Goal: Transaction & Acquisition: Purchase product/service

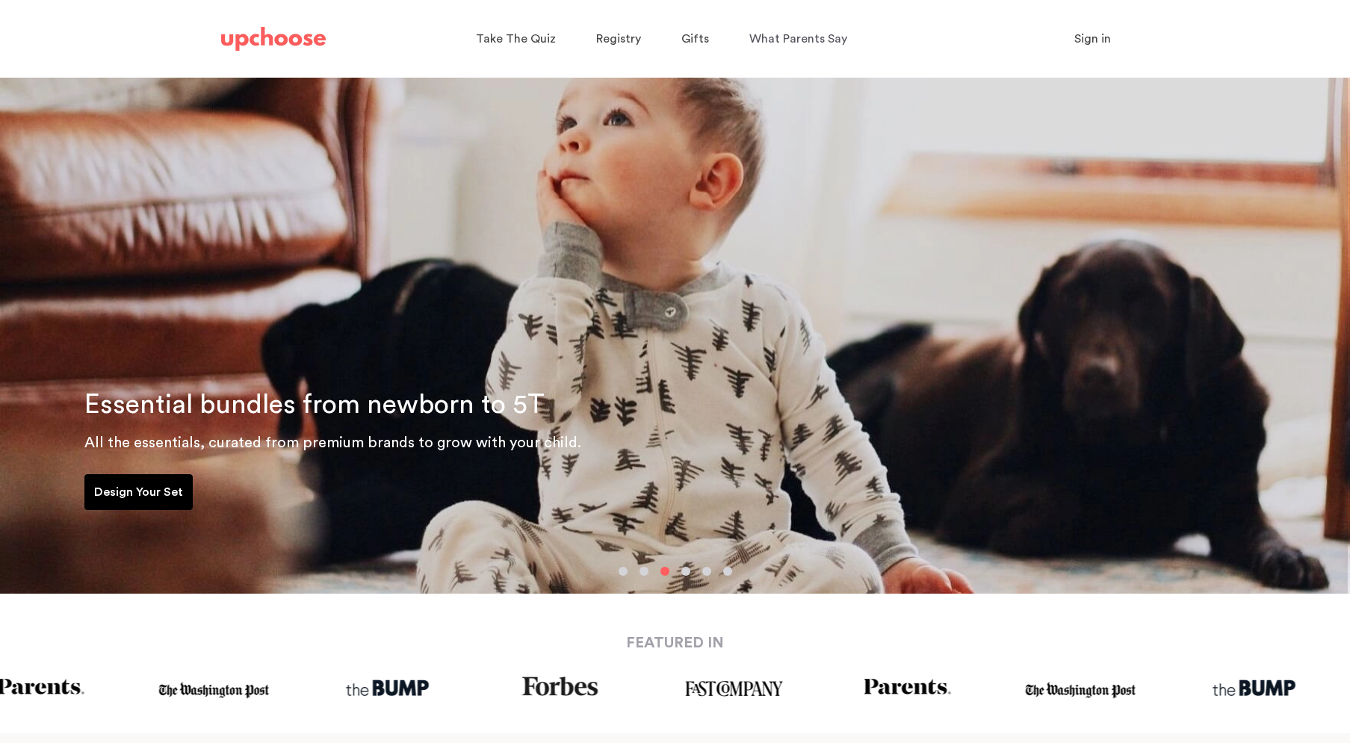
scroll to position [19, 0]
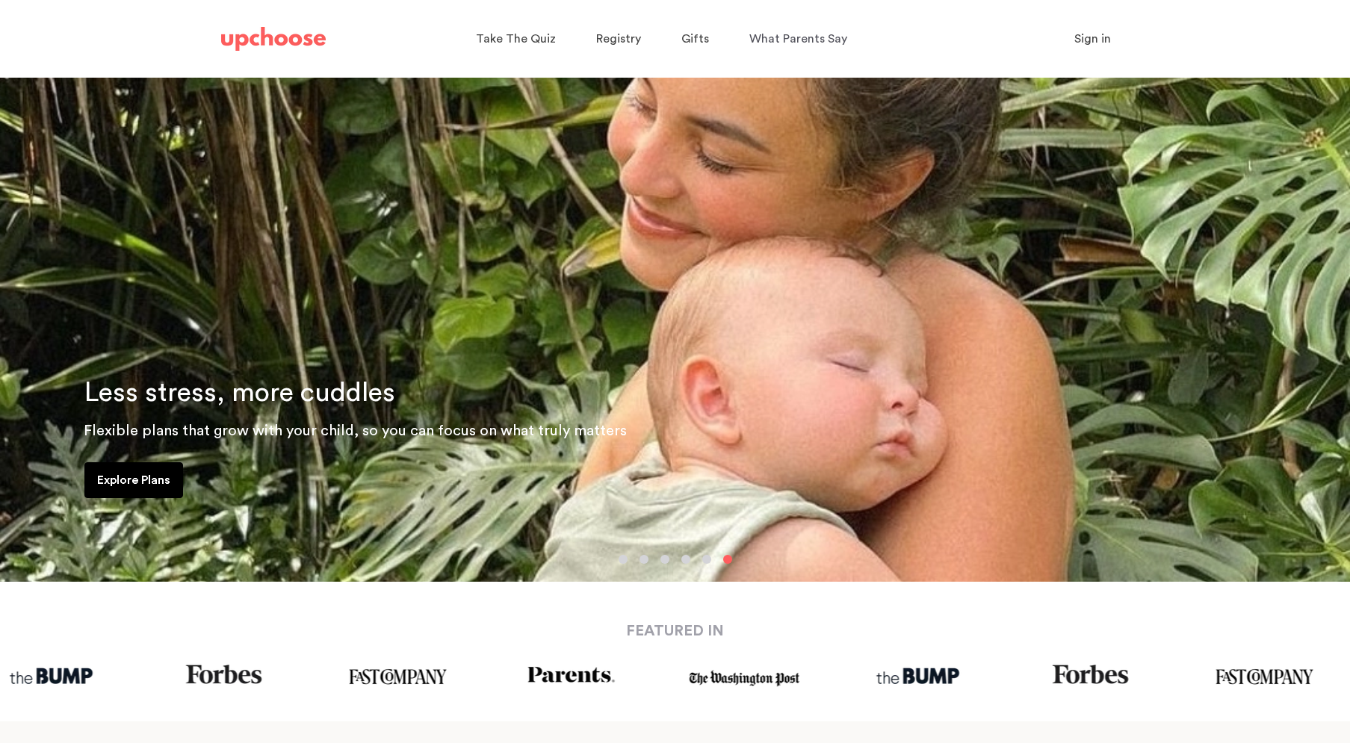
click at [171, 471] on link "Explore Plans" at bounding box center [133, 480] width 99 height 36
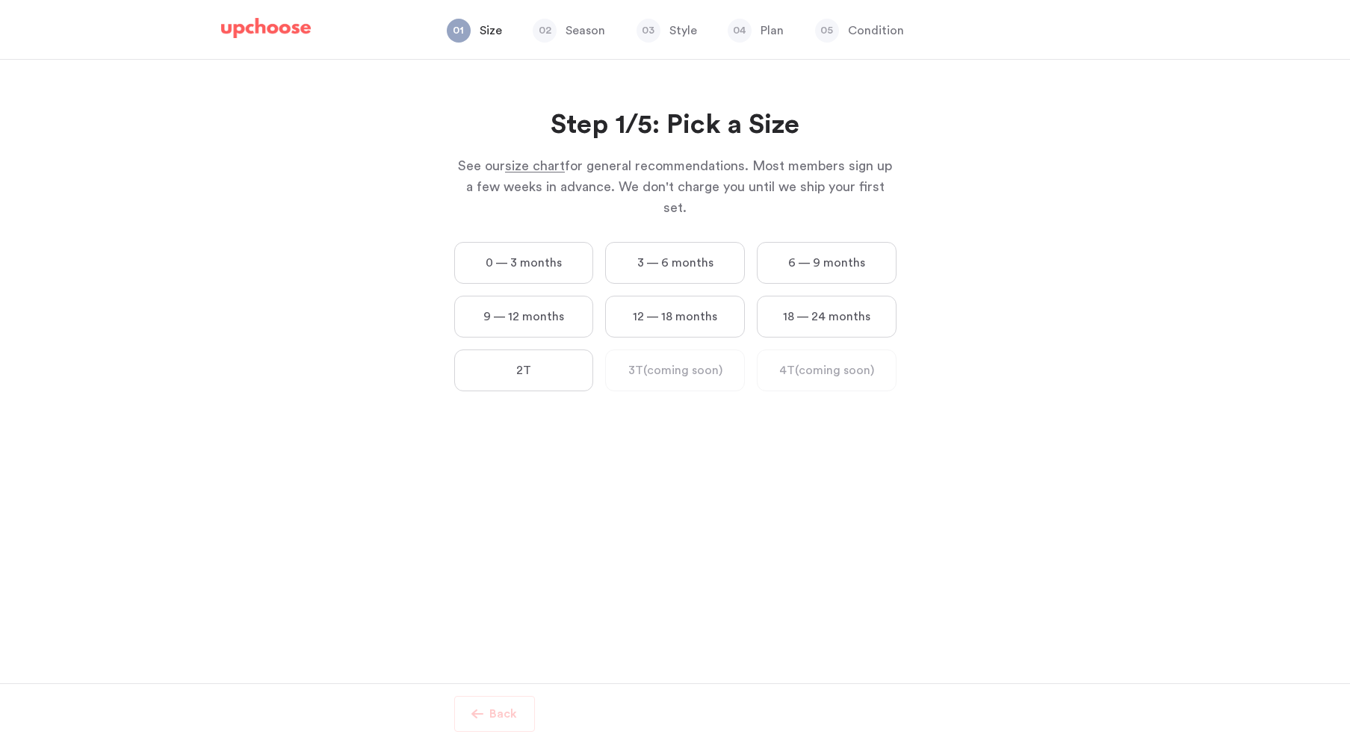
click at [567, 243] on label "0 — 3 months" at bounding box center [524, 263] width 140 height 42
click at [0, 0] on months "0 — 3 months" at bounding box center [0, 0] width 0 height 0
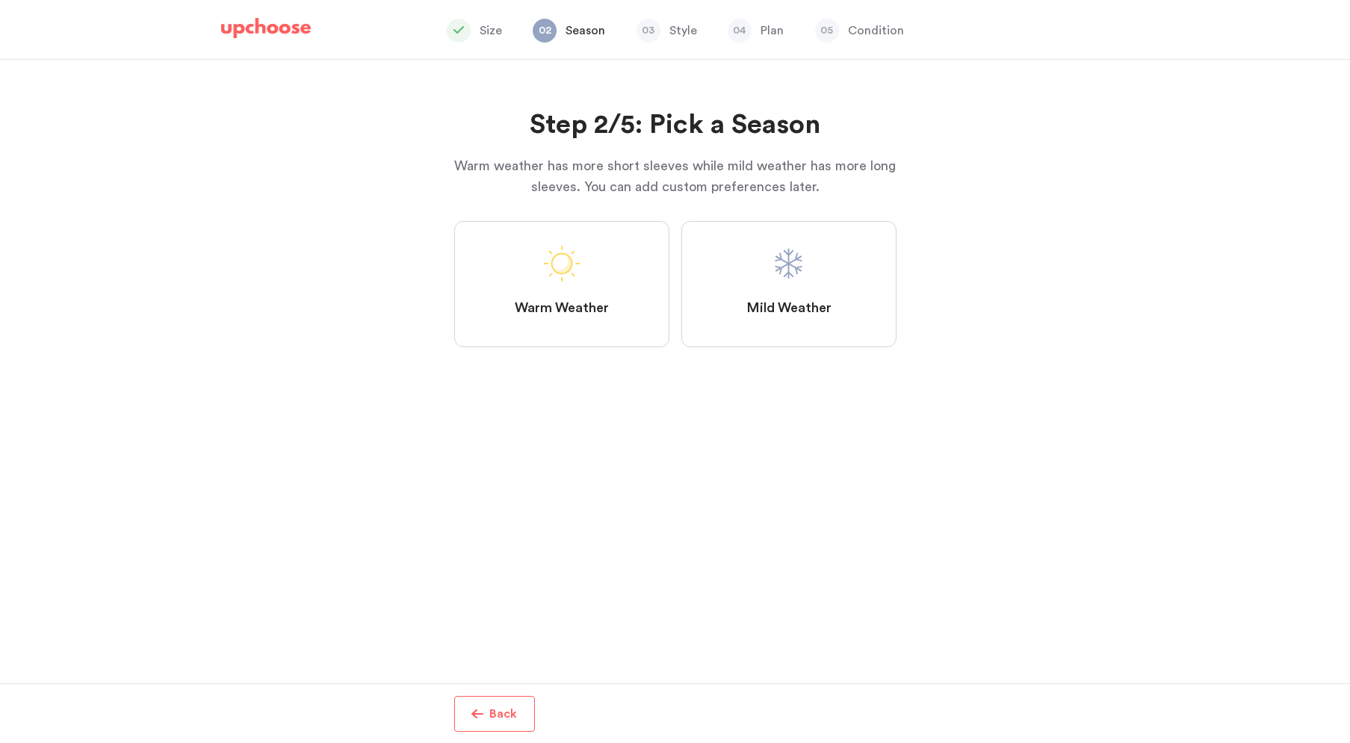
click at [745, 302] on label "Mild Weather" at bounding box center [788, 284] width 215 height 126
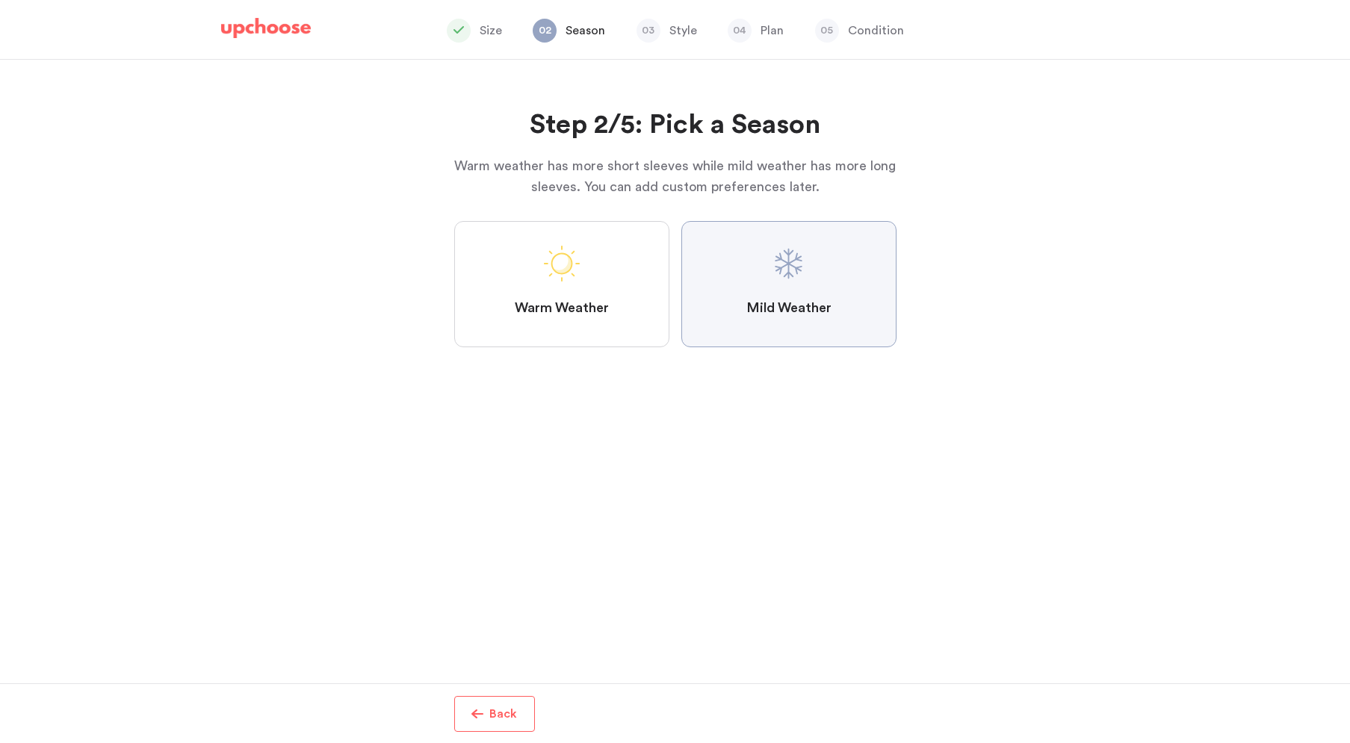
click at [0, 0] on Weather "Mild Weather" at bounding box center [0, 0] width 0 height 0
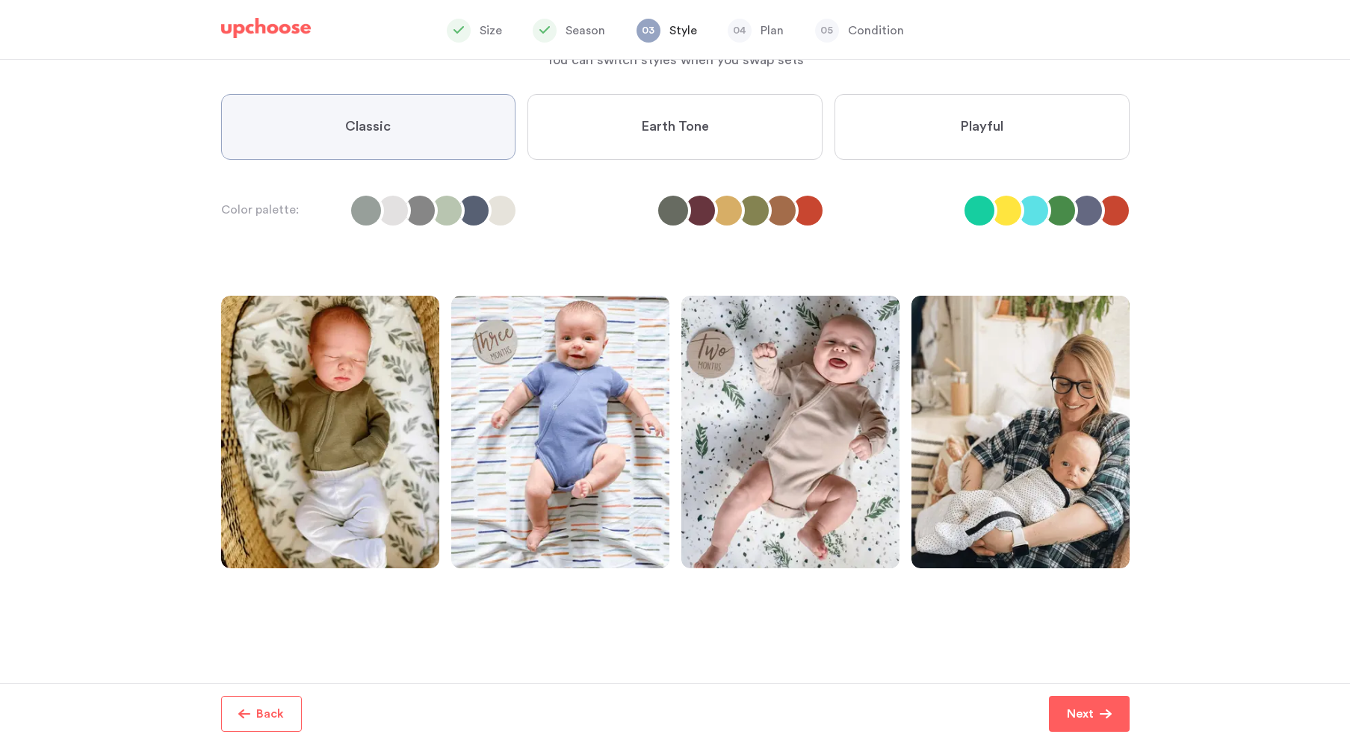
scroll to position [119, 0]
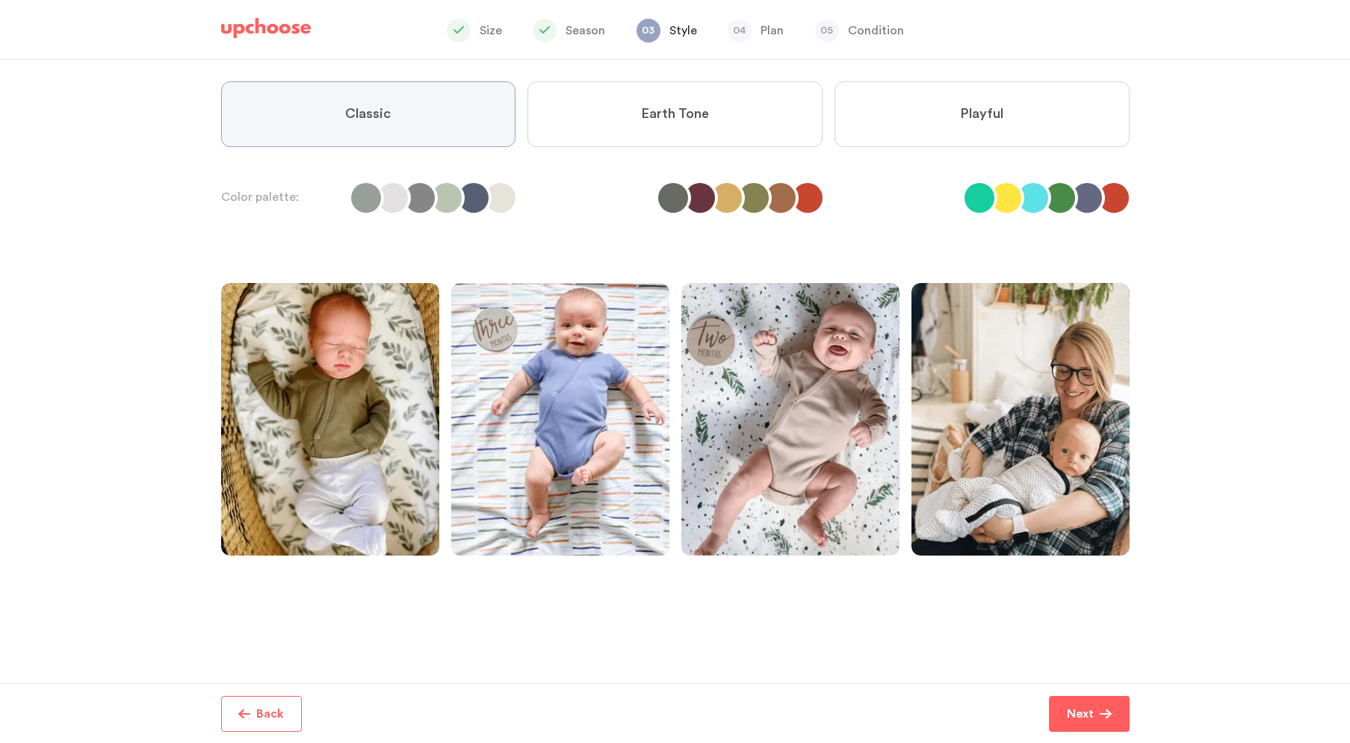
click at [712, 136] on label "Earth Tone" at bounding box center [674, 114] width 295 height 66
click at [0, 0] on Tone "Earth Tone" at bounding box center [0, 0] width 0 height 0
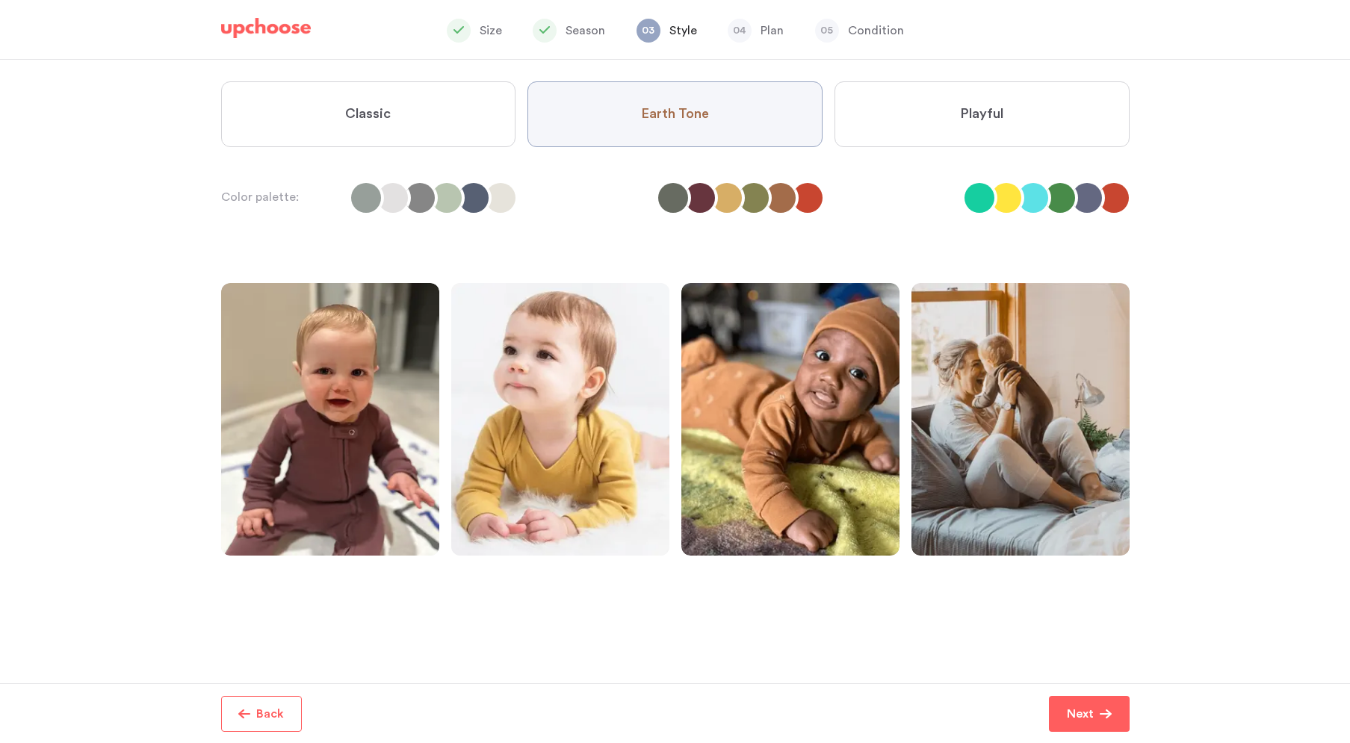
click at [437, 131] on label "Classic" at bounding box center [368, 114] width 295 height 66
click at [0, 0] on input "Classic" at bounding box center [0, 0] width 0 height 0
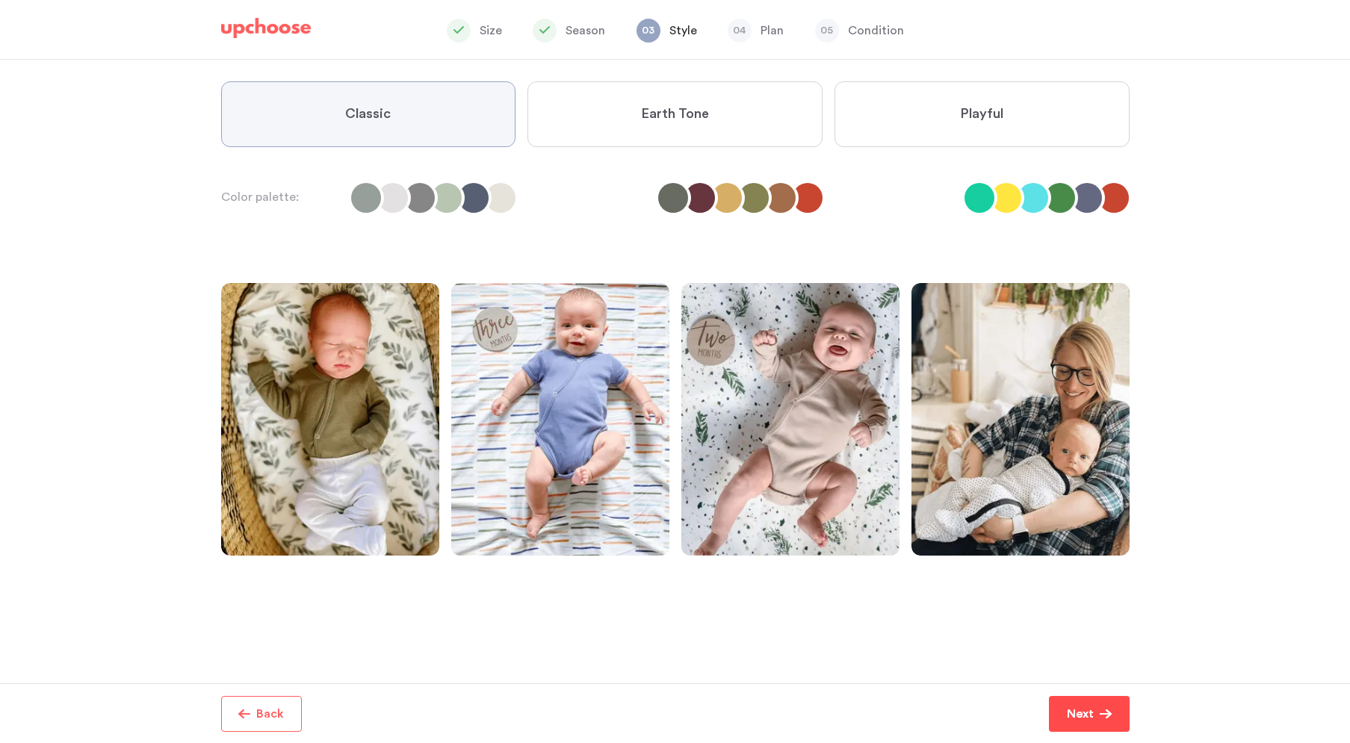
click at [1091, 720] on p "Next" at bounding box center [1079, 714] width 27 height 18
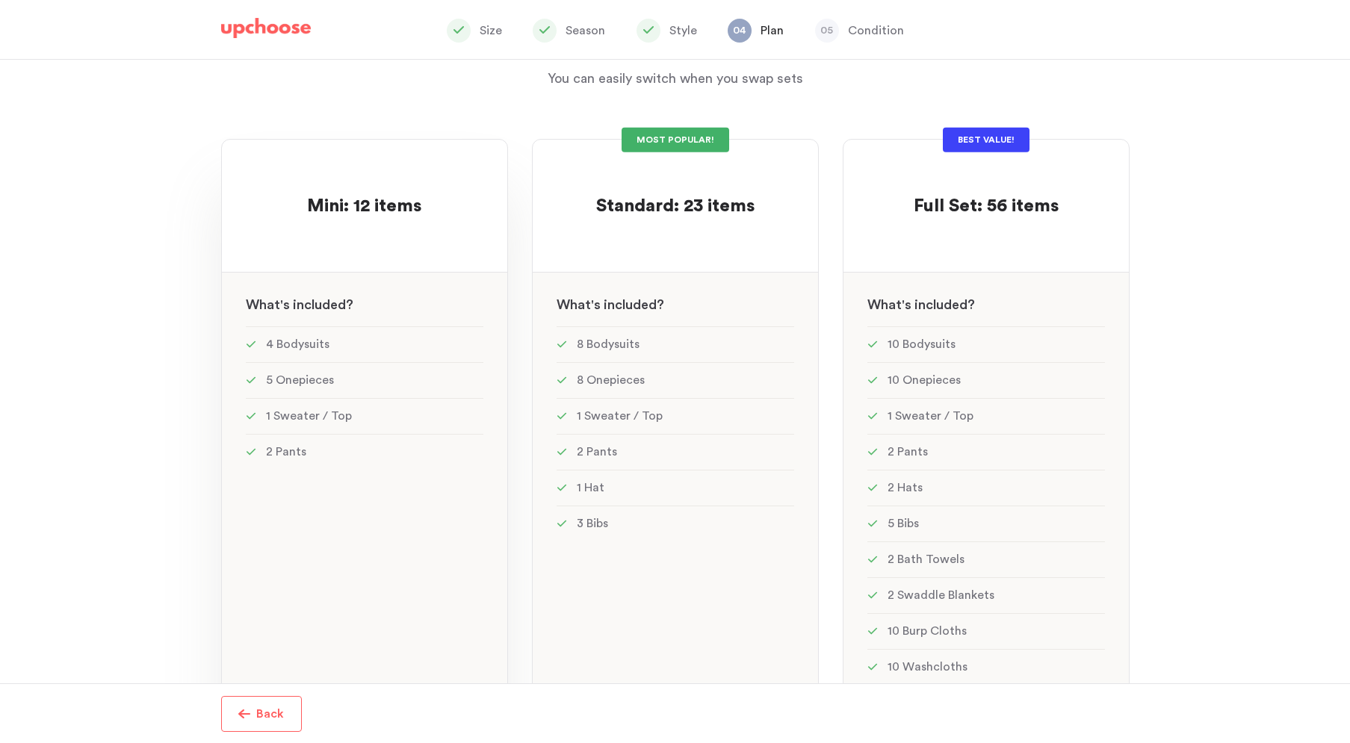
scroll to position [82, 0]
click at [612, 575] on div "MOST POPULAR! Standard: 23 items Standard: 23 items See w W hat's included ? 8 …" at bounding box center [675, 455] width 287 height 634
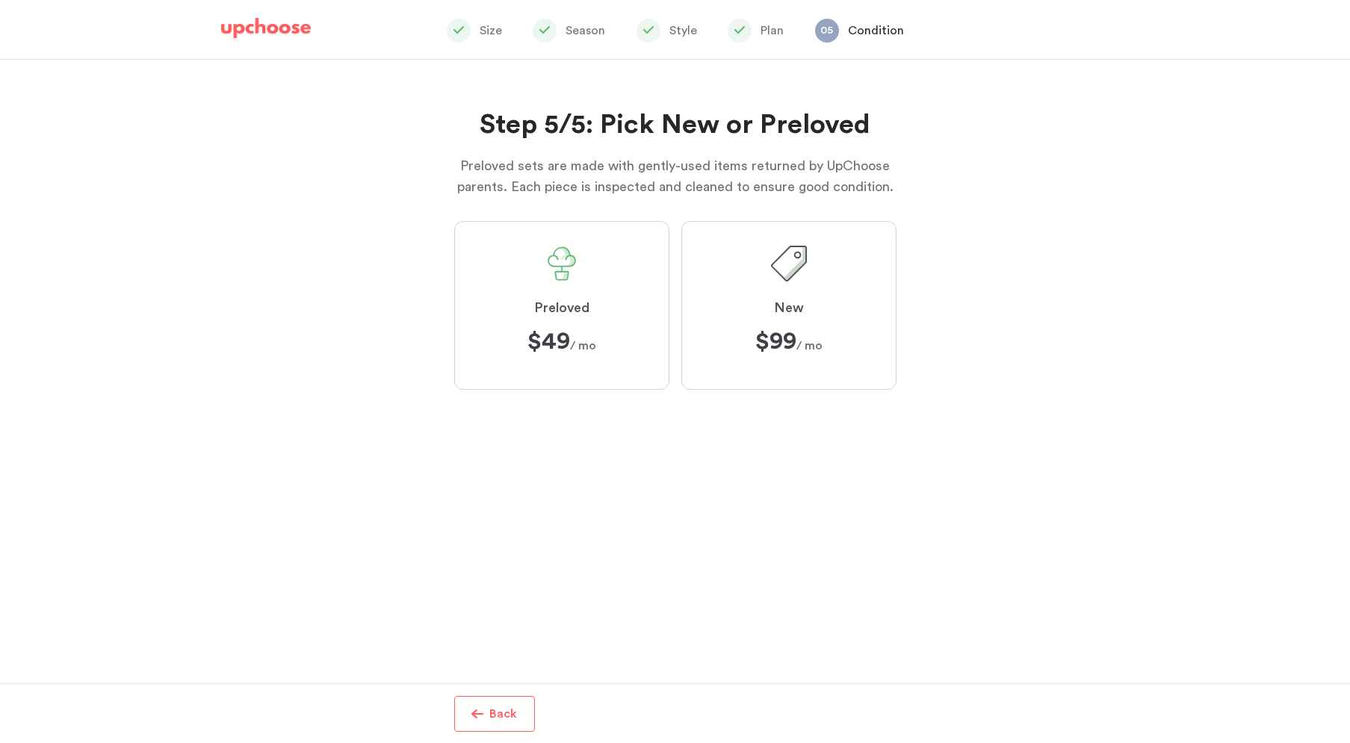
click at [479, 336] on label "Preloved $49 $49 / mo" at bounding box center [561, 305] width 215 height 169
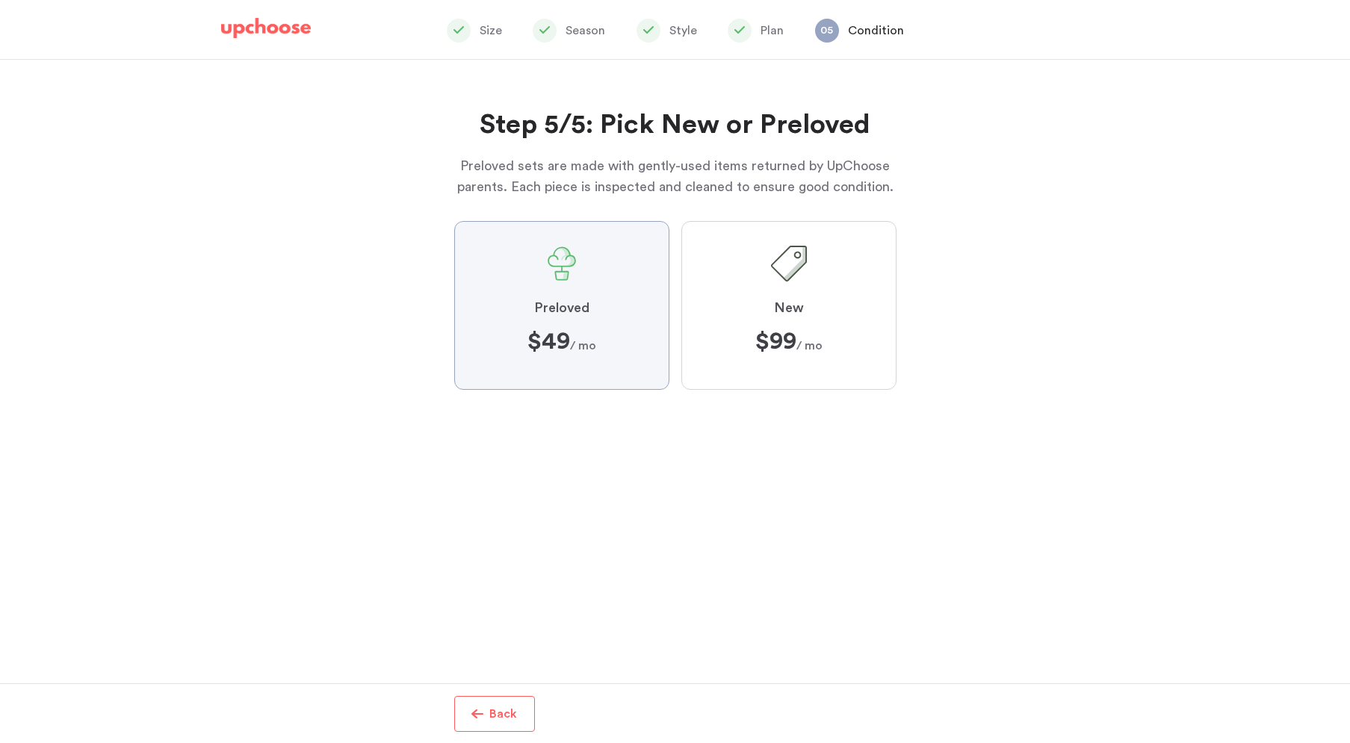
click at [0, 0] on input "Preloved $49 $49 / mo" at bounding box center [0, 0] width 0 height 0
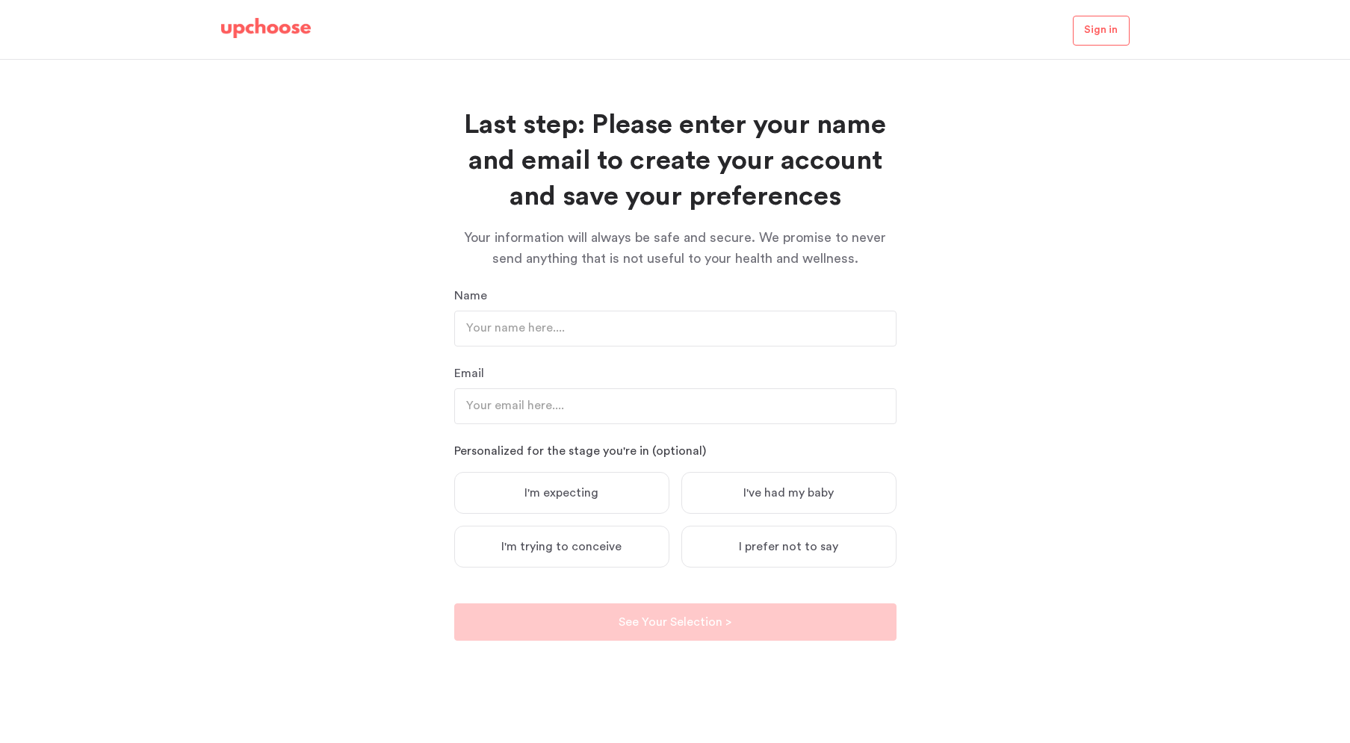
scroll to position [59, 0]
click at [258, 33] on img at bounding box center [266, 28] width 90 height 21
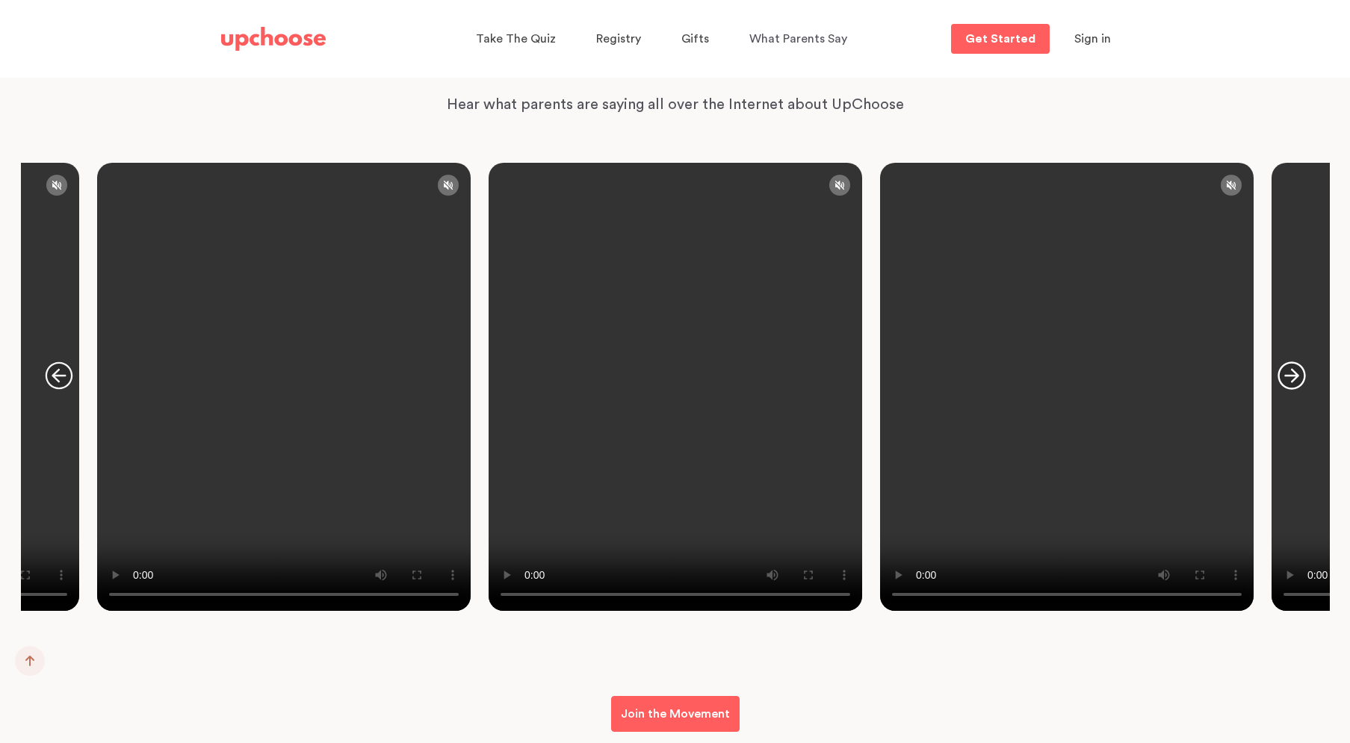
scroll to position [2482, 0]
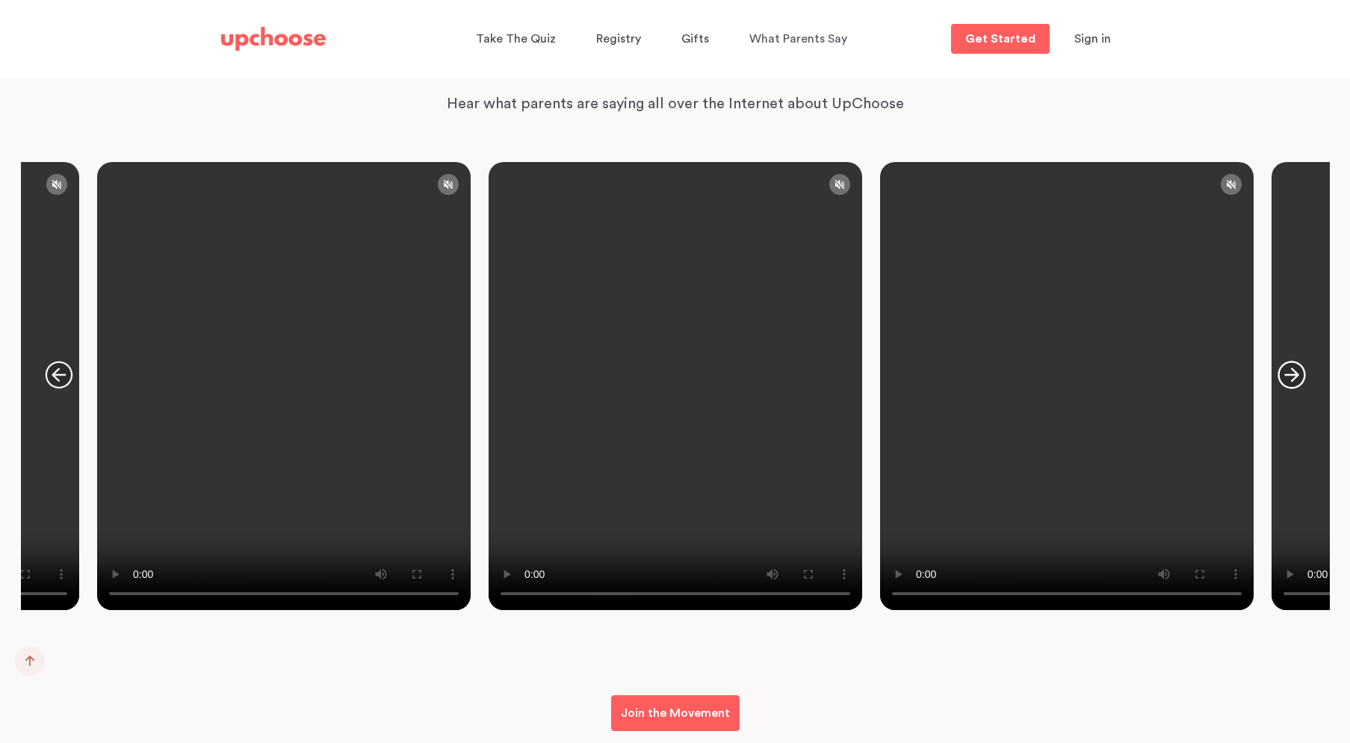
click at [1291, 369] on icon "button" at bounding box center [1291, 375] width 28 height 28
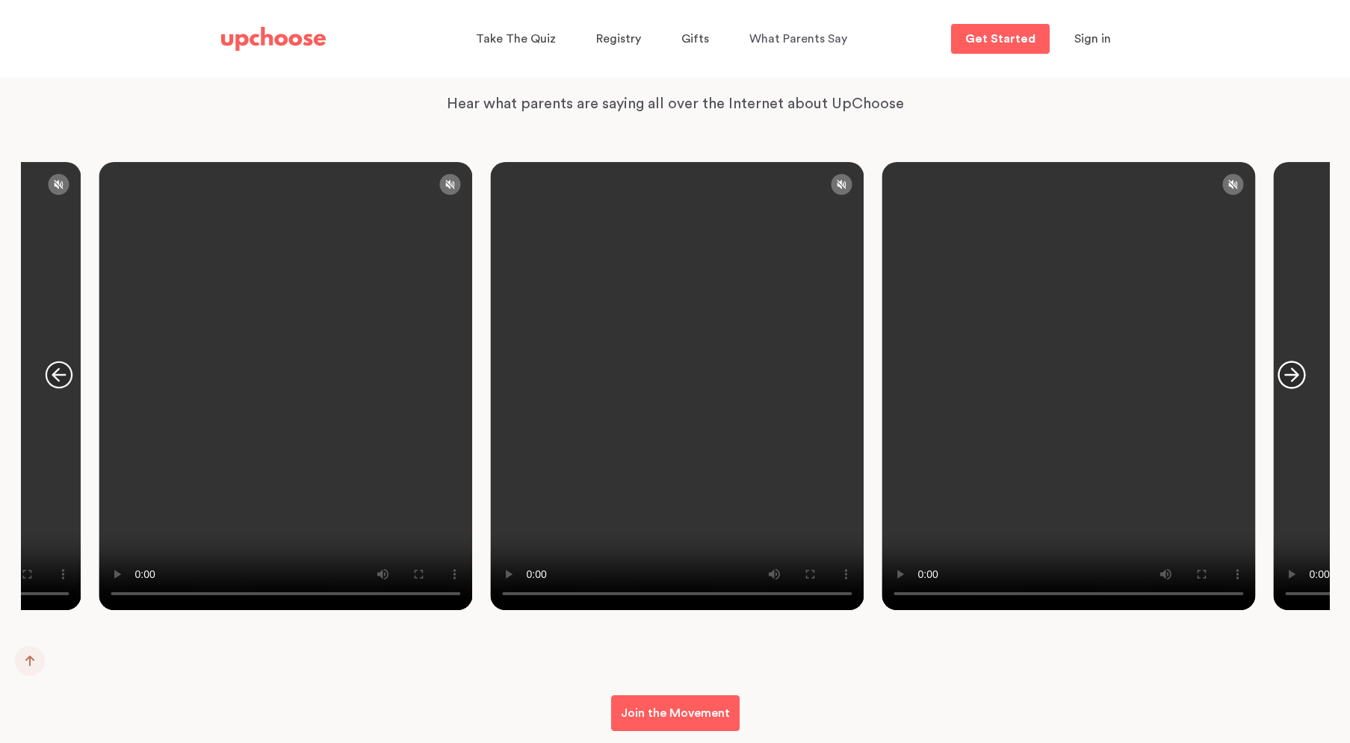
click at [1291, 369] on icon "button" at bounding box center [1291, 375] width 28 height 28
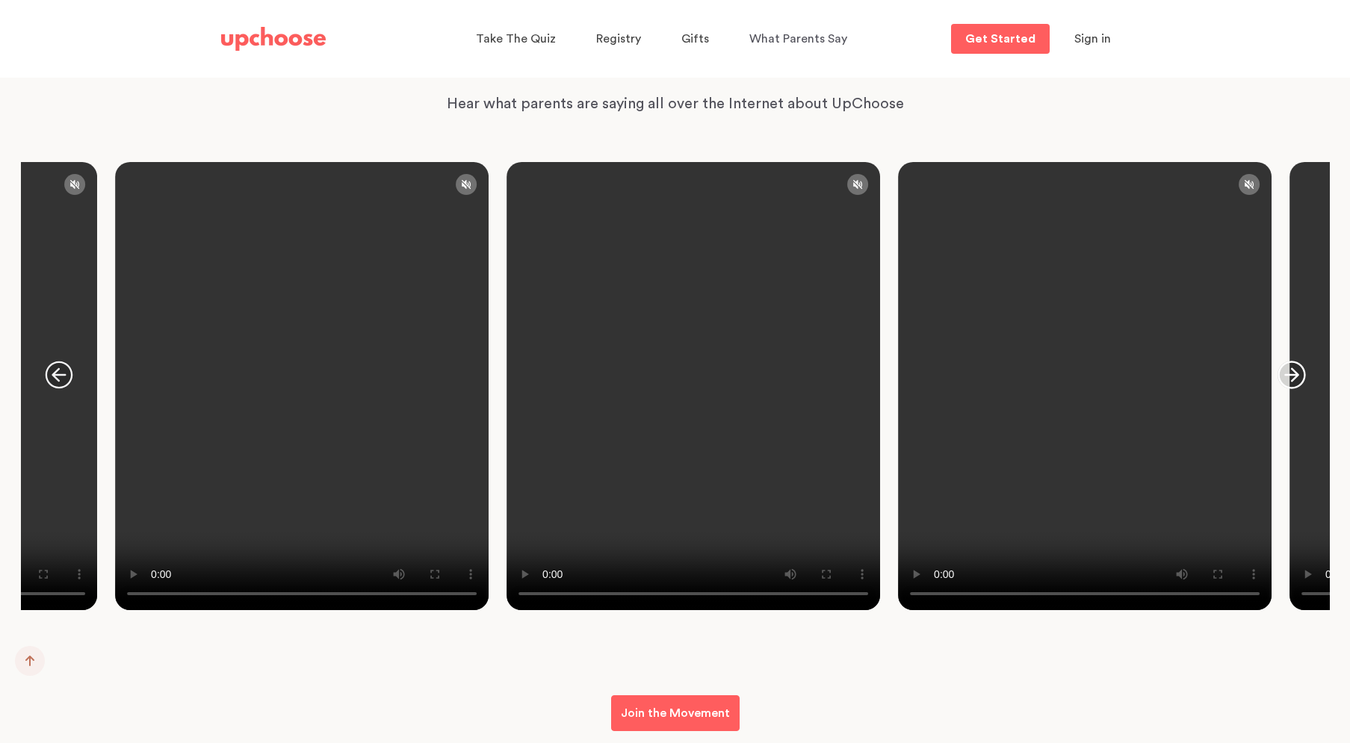
click at [1291, 369] on icon "button" at bounding box center [1291, 375] width 28 height 28
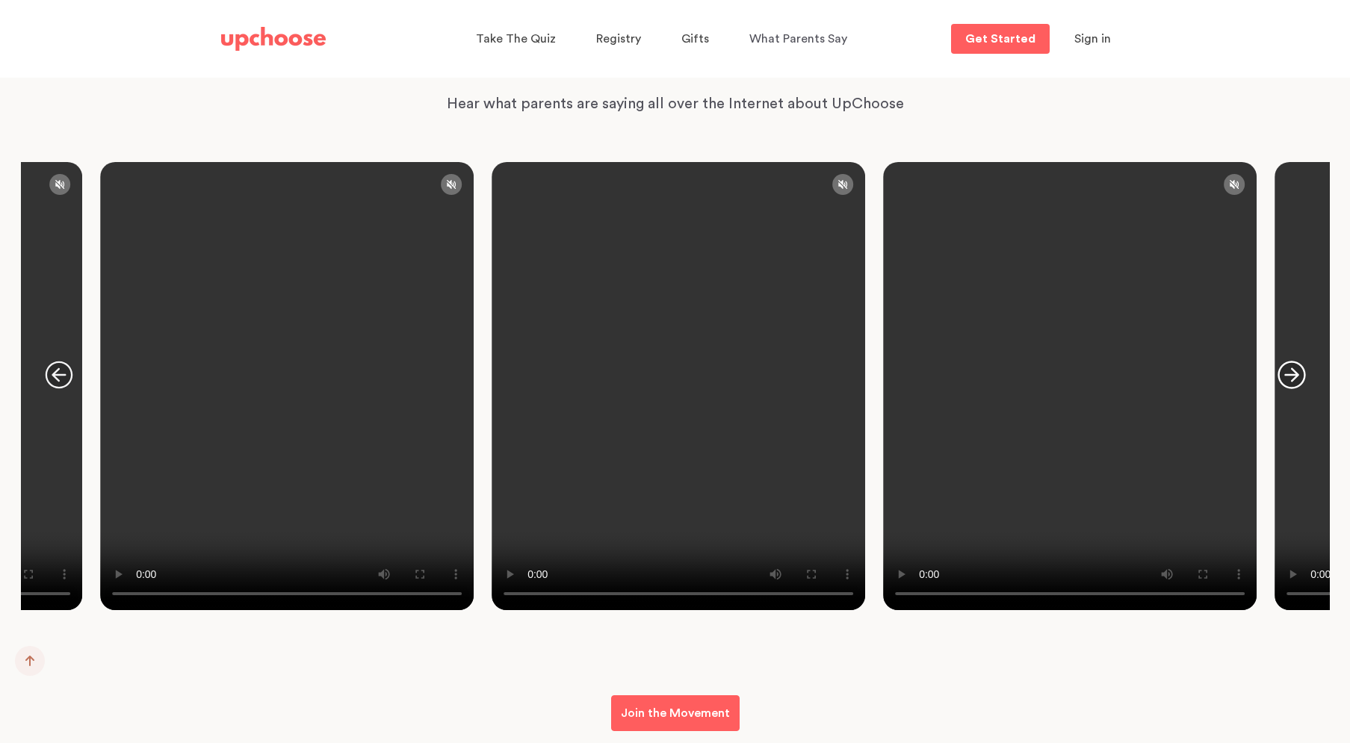
click at [1291, 369] on icon "button" at bounding box center [1291, 375] width 28 height 28
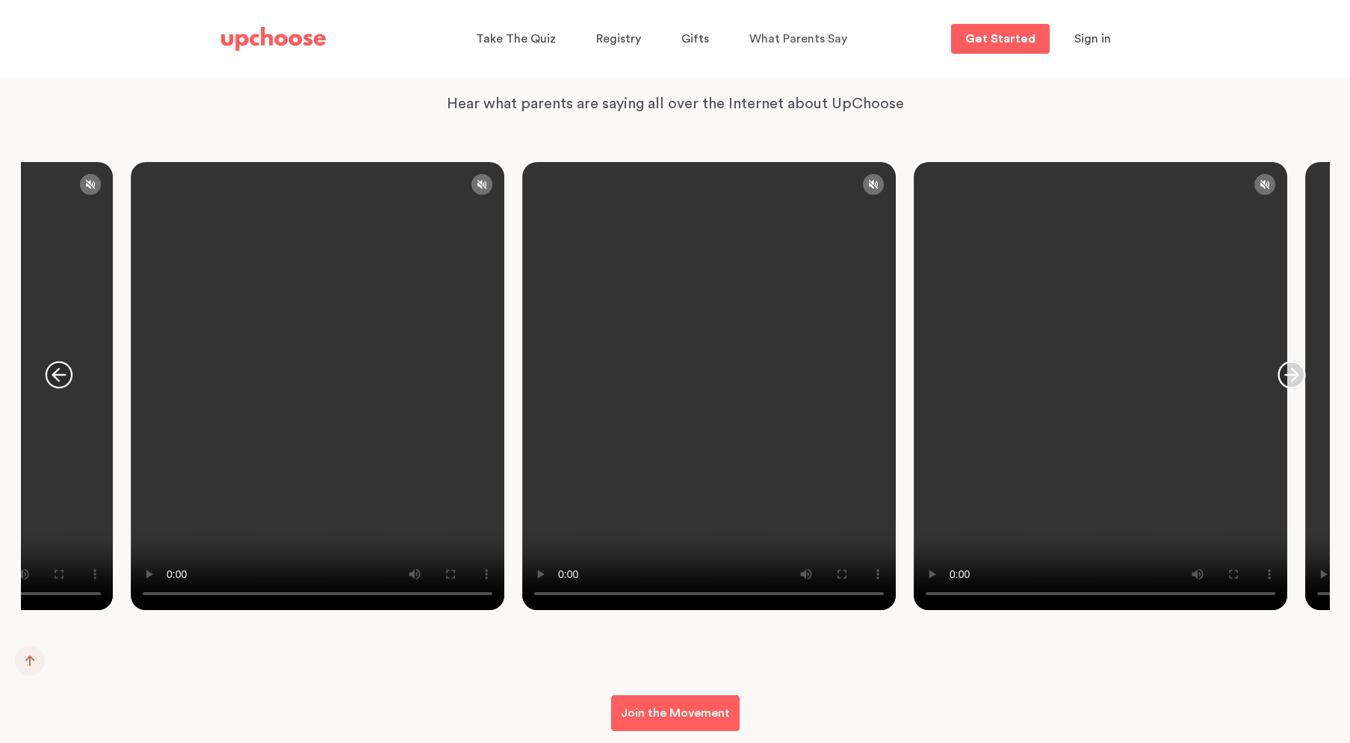
click at [1291, 369] on icon "button" at bounding box center [1291, 375] width 28 height 28
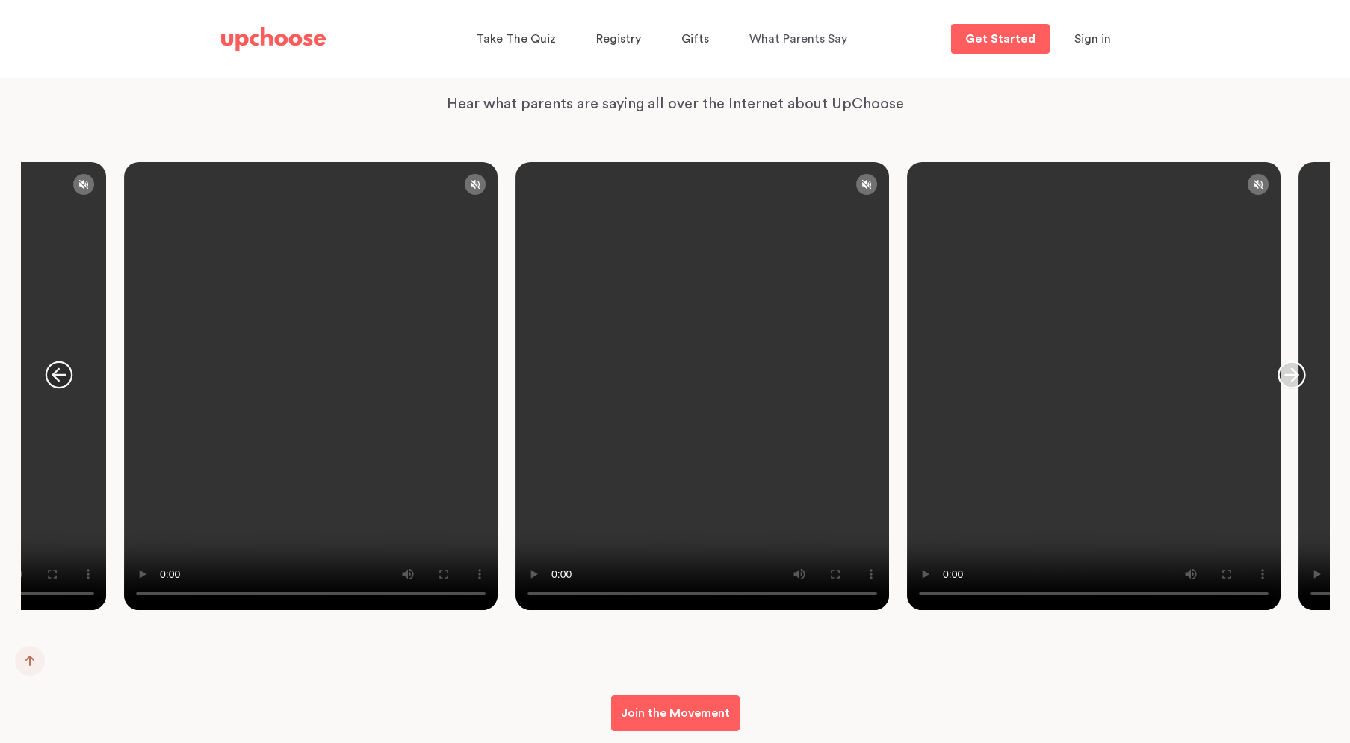
click at [1291, 369] on icon "button" at bounding box center [1291, 375] width 28 height 28
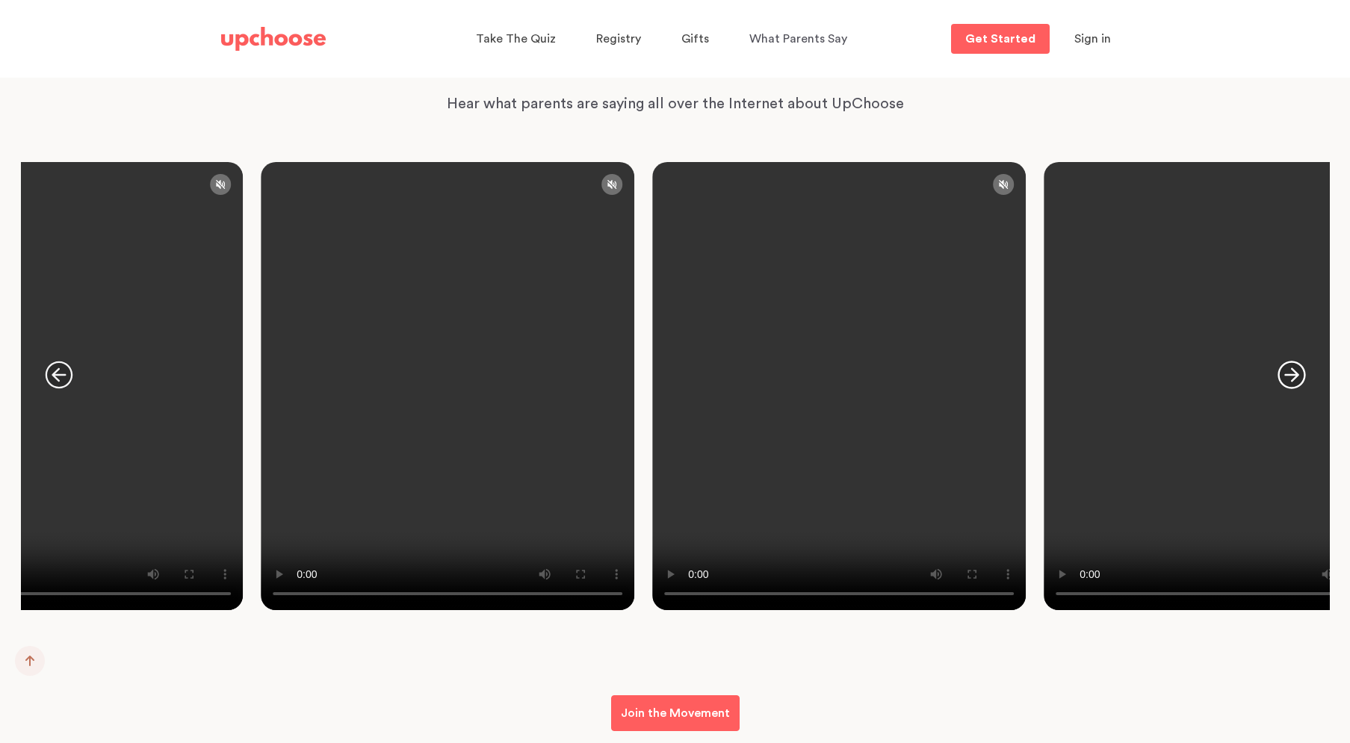
click at [1291, 369] on icon "button" at bounding box center [1291, 375] width 28 height 28
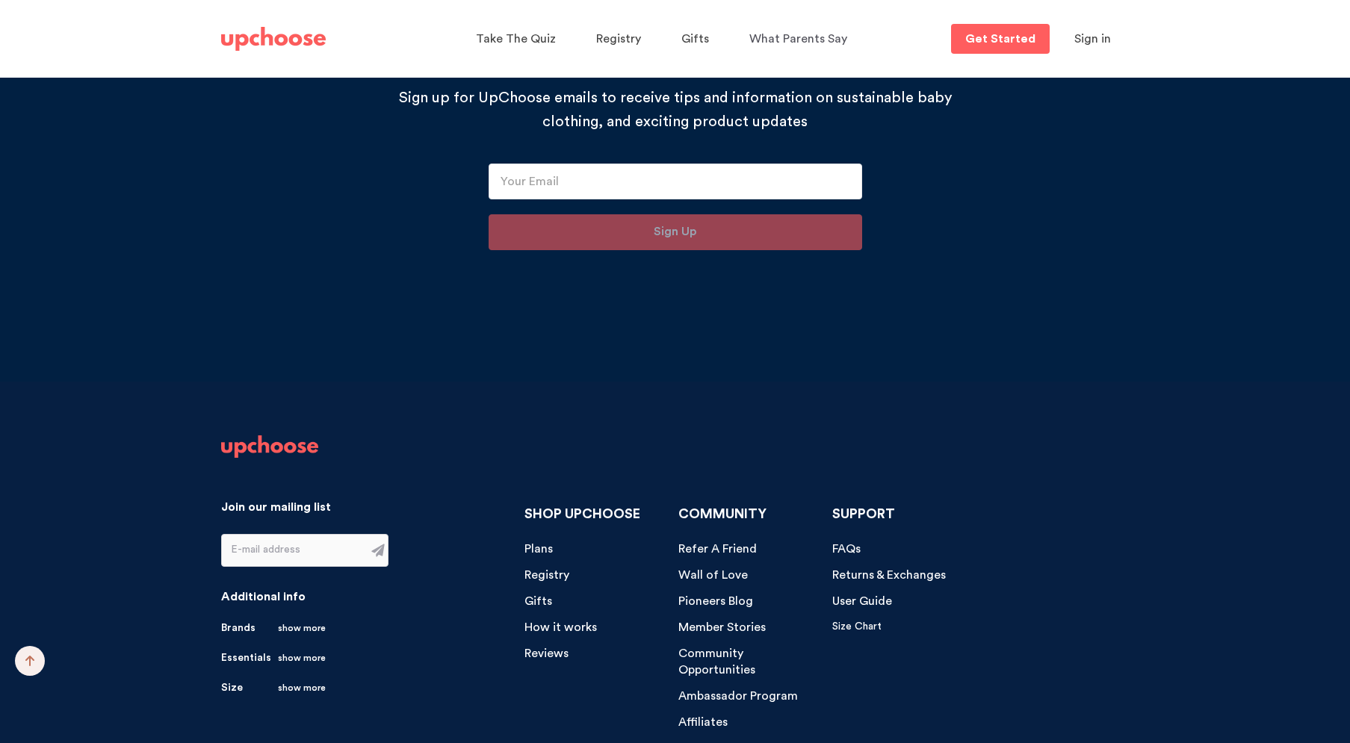
scroll to position [15492, 0]
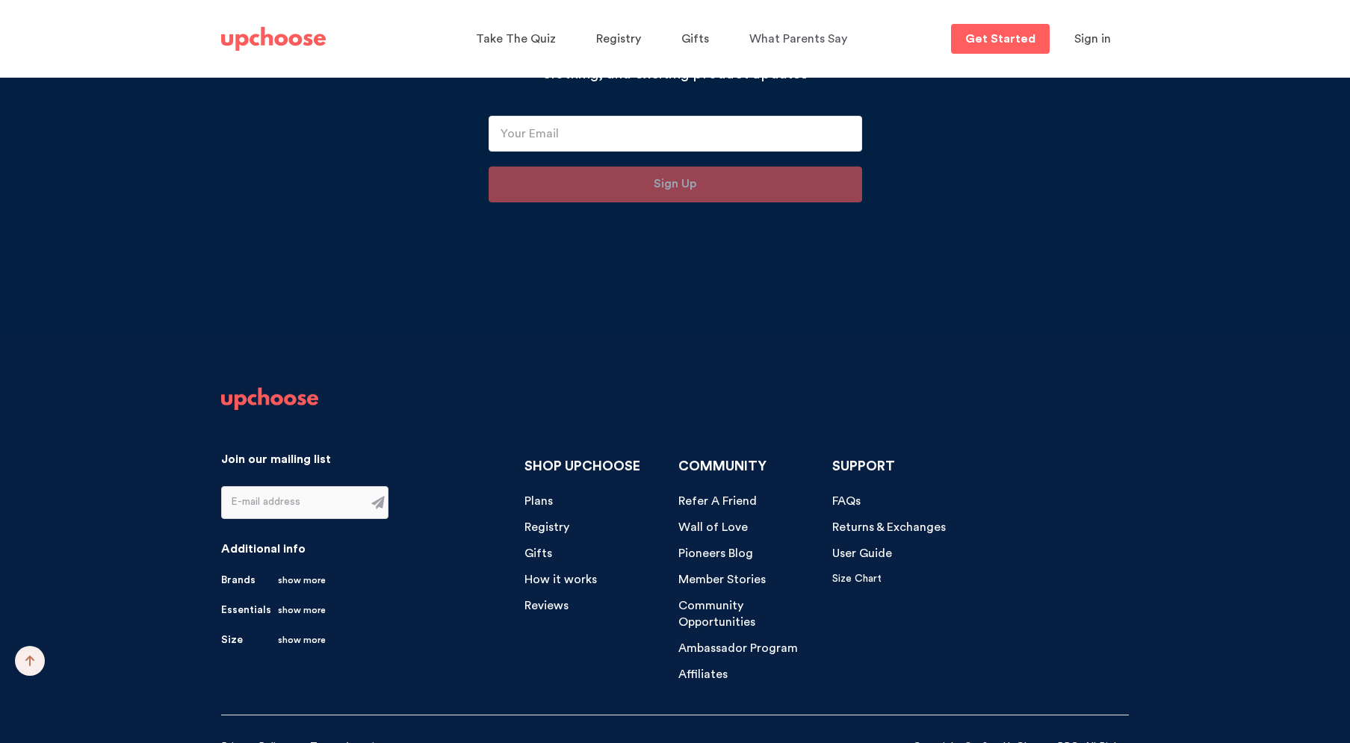
click at [576, 742] on icon at bounding box center [576, 753] width 16 height 16
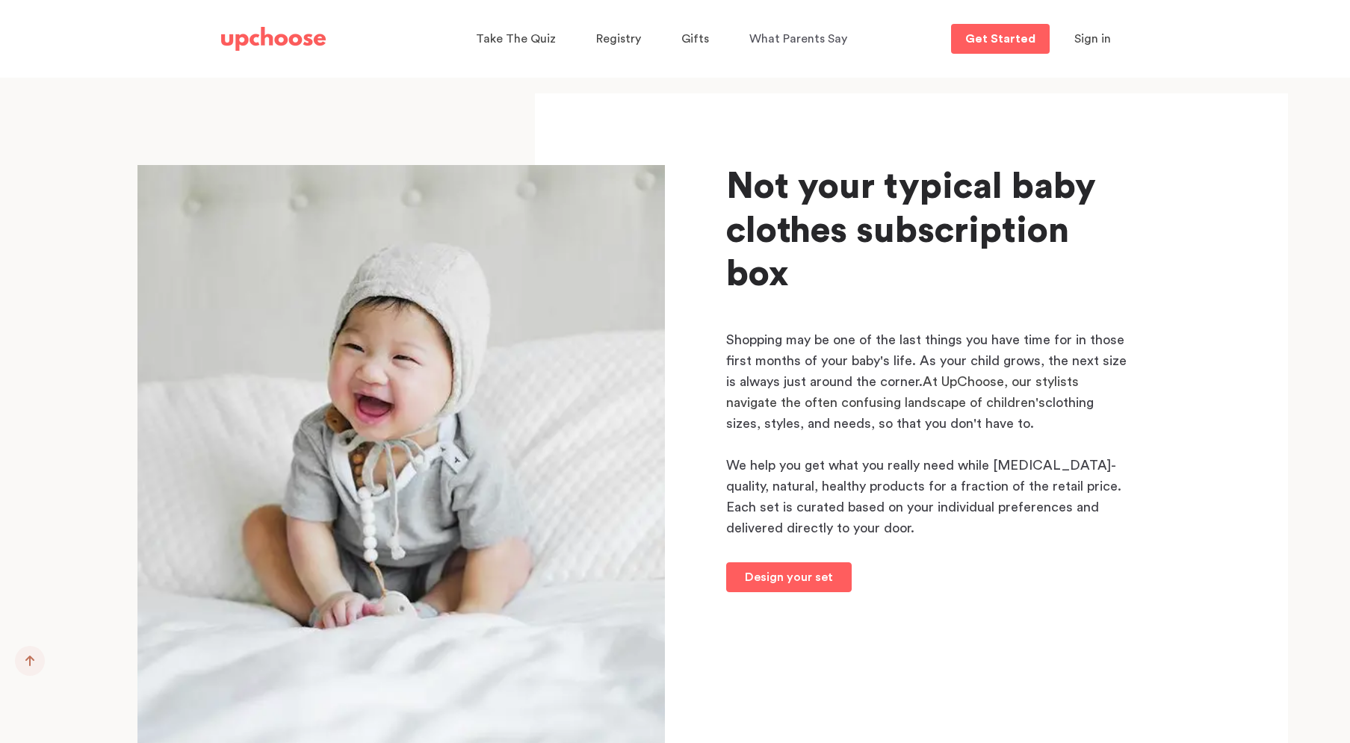
scroll to position [13630, 0]
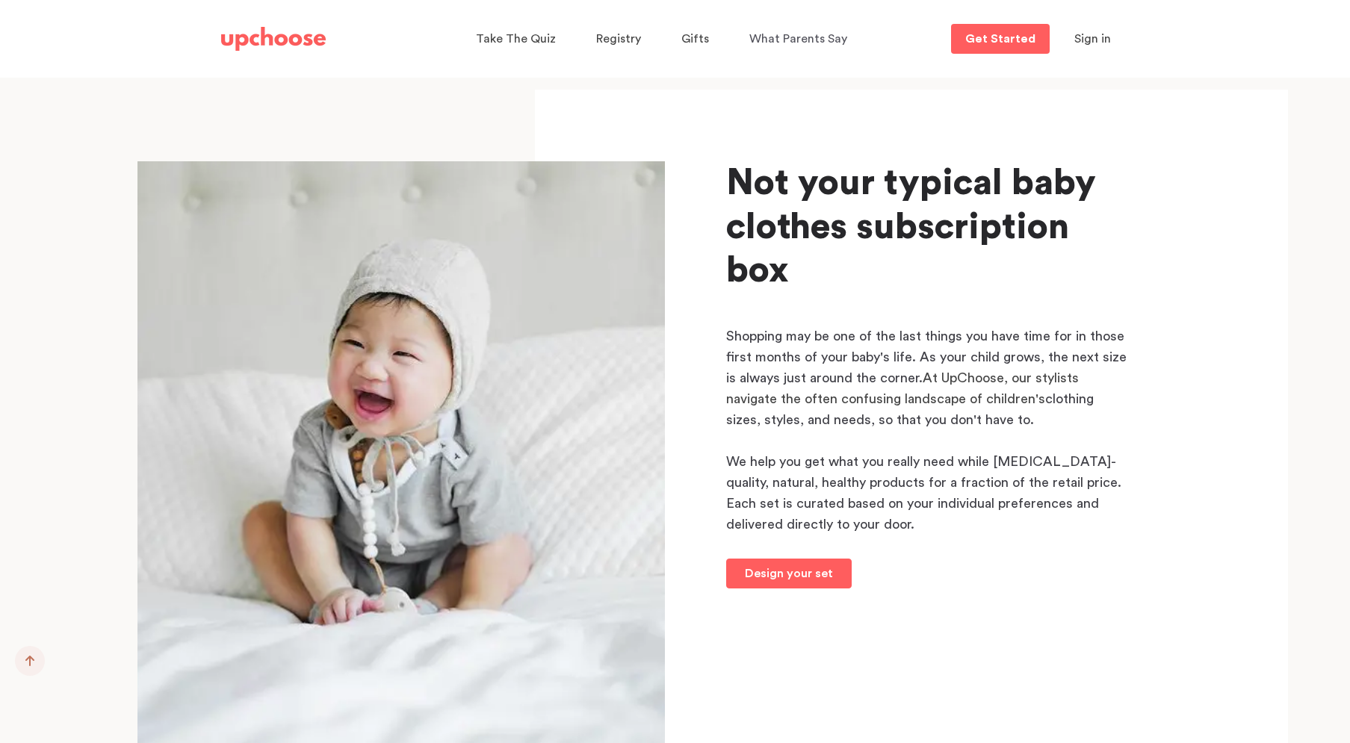
click at [291, 43] on img at bounding box center [273, 39] width 105 height 24
